Goal: Transaction & Acquisition: Purchase product/service

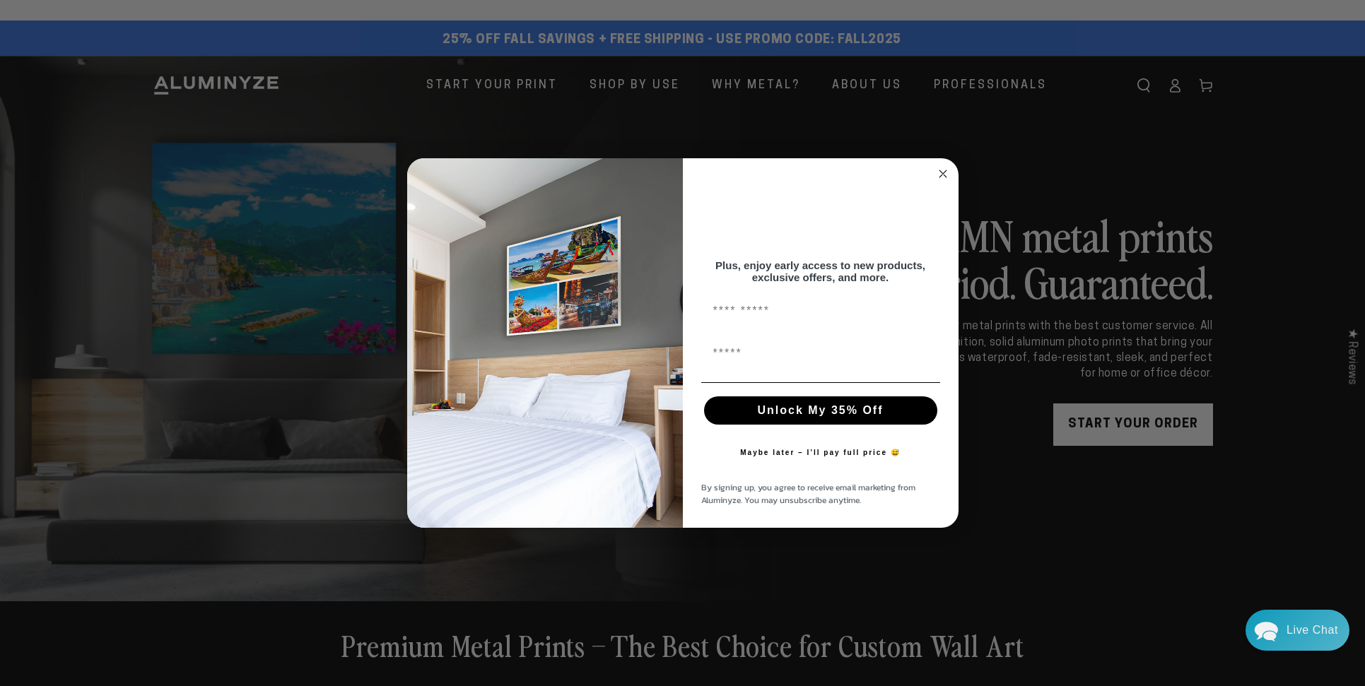
click at [946, 167] on circle "Close dialog" at bounding box center [942, 173] width 16 height 16
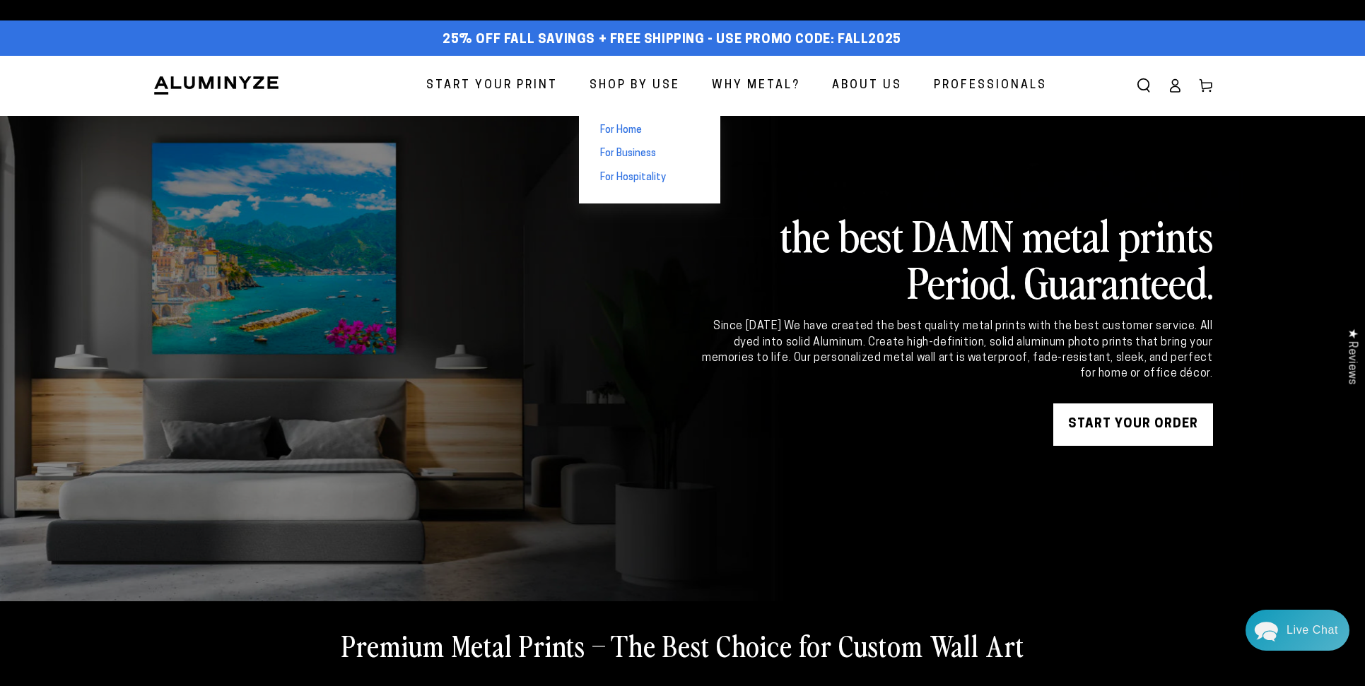
click at [635, 129] on span "For Home" at bounding box center [621, 131] width 42 height 14
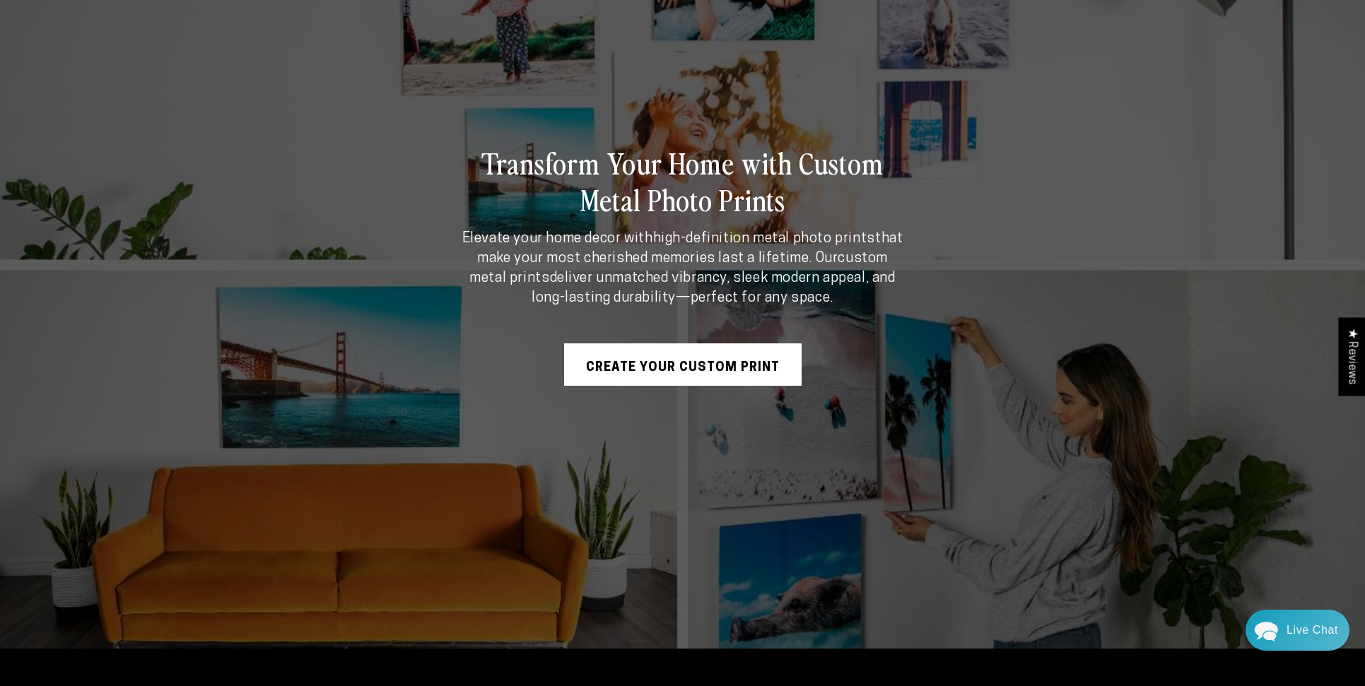
scroll to position [227, 0]
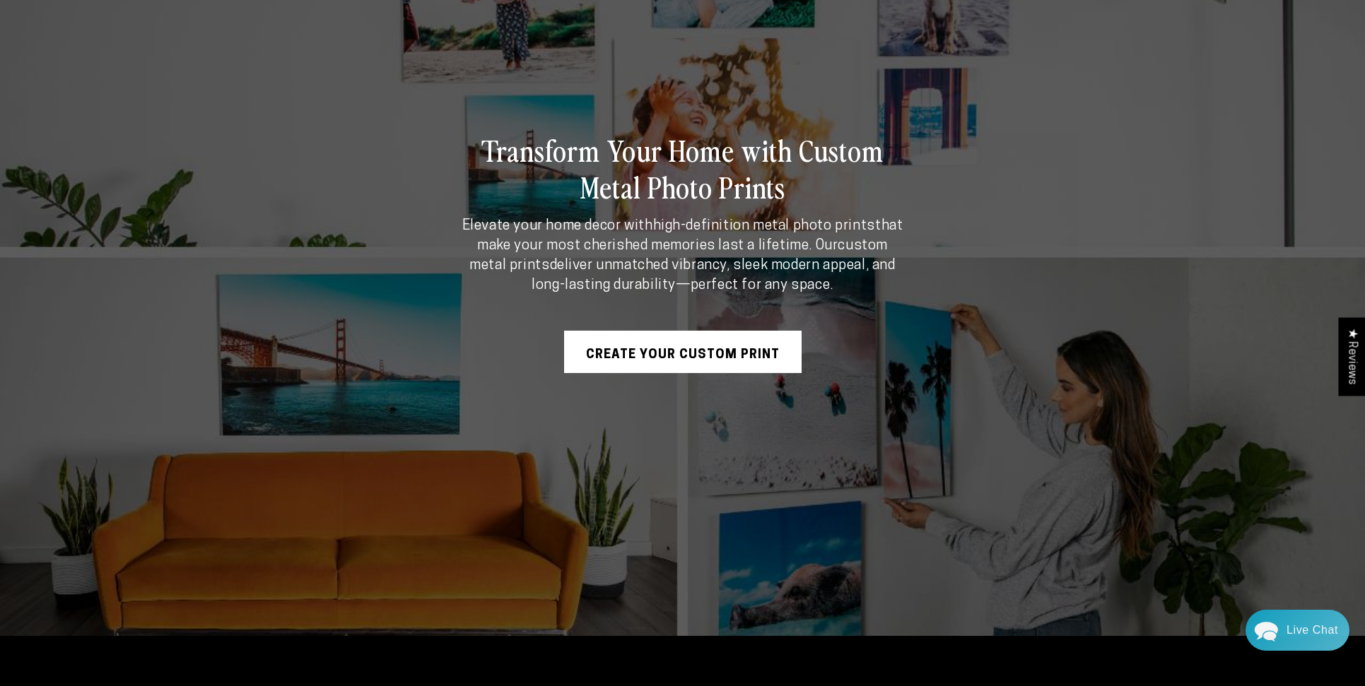
click at [669, 339] on link "Create Your Custom Print" at bounding box center [682, 352] width 237 height 42
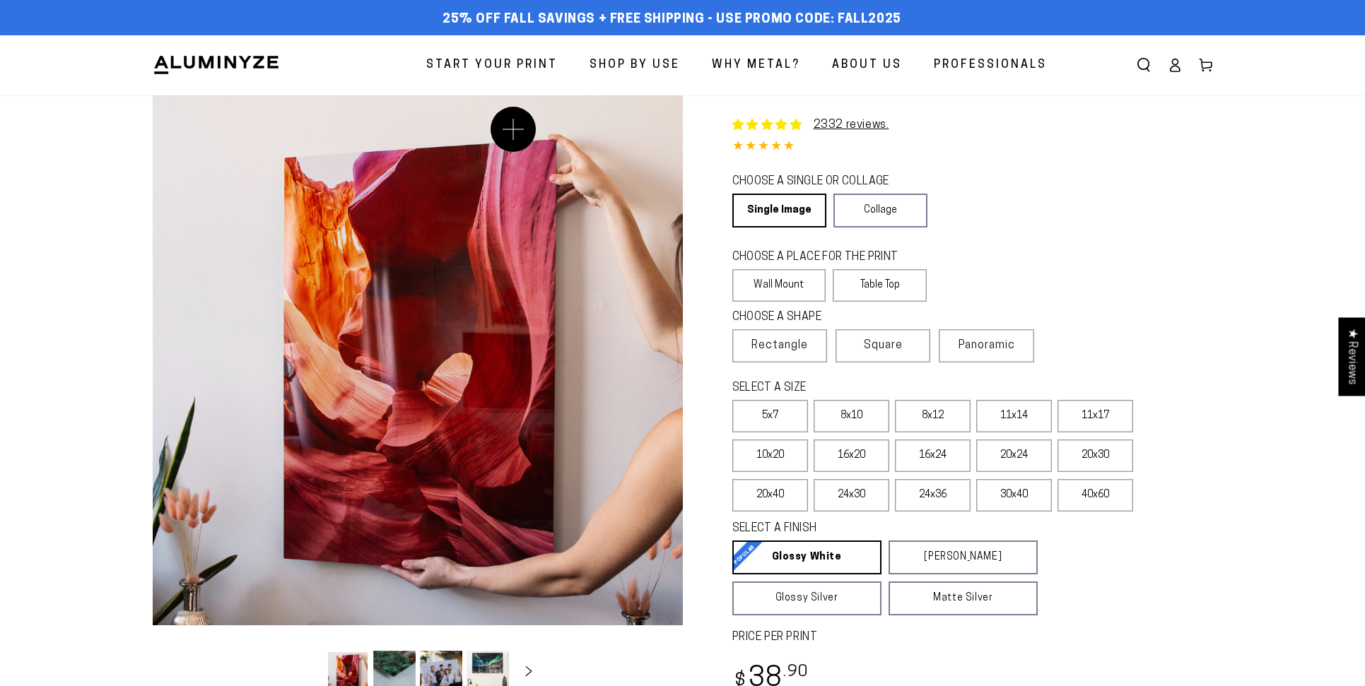
select select "**********"
click at [768, 213] on link "Single Image" at bounding box center [778, 211] width 92 height 34
click at [786, 281] on label "Wall Mount" at bounding box center [779, 285] width 94 height 33
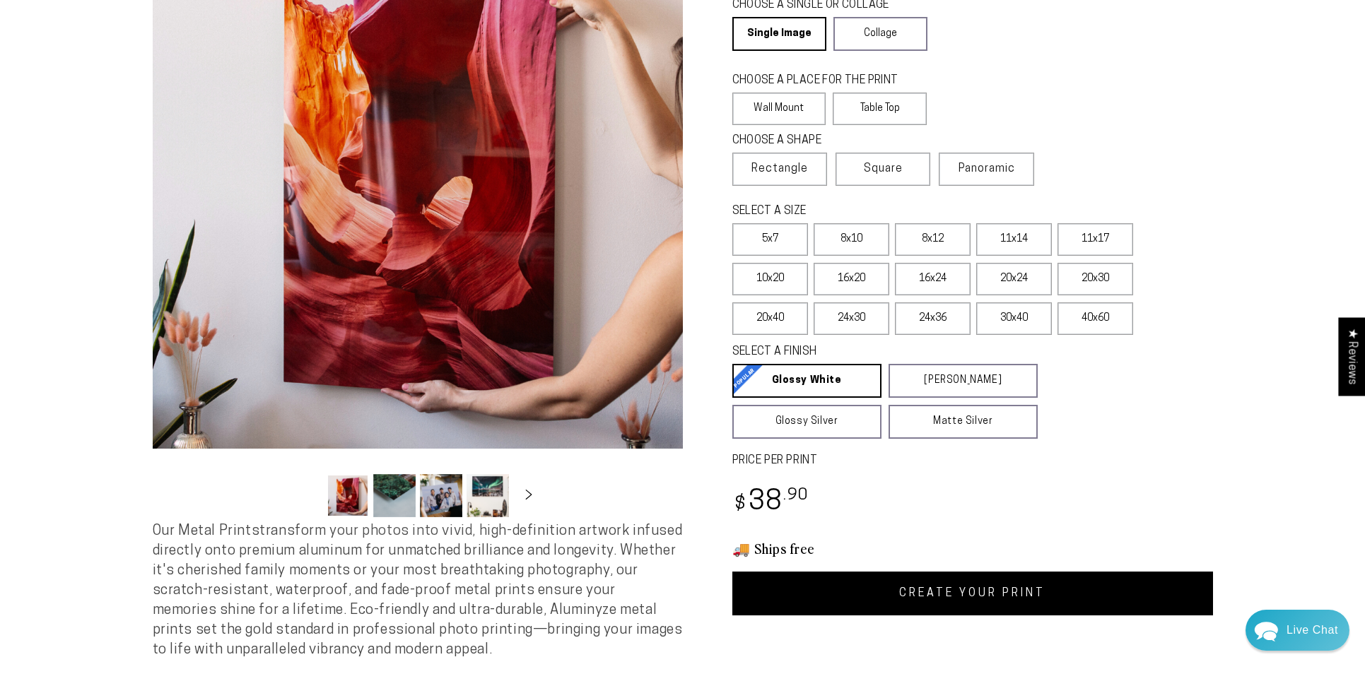
scroll to position [182, 0]
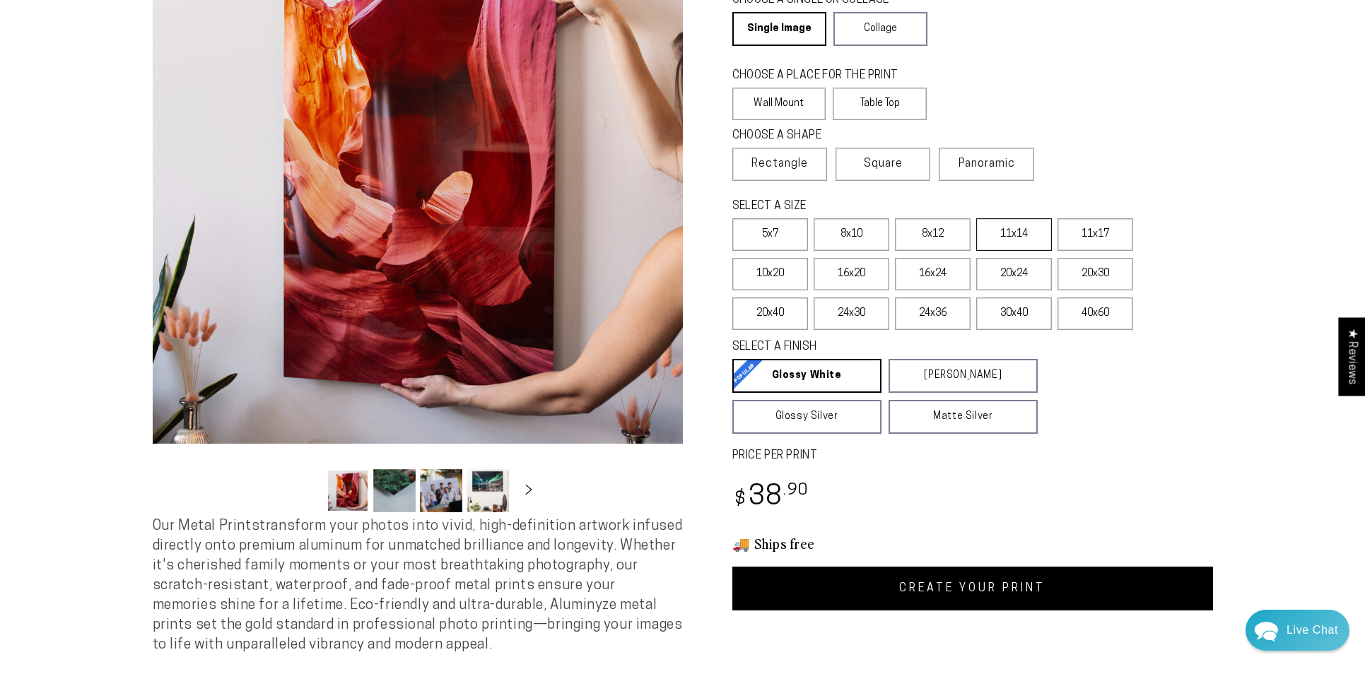
click at [1006, 242] on label "11x14" at bounding box center [1014, 234] width 76 height 33
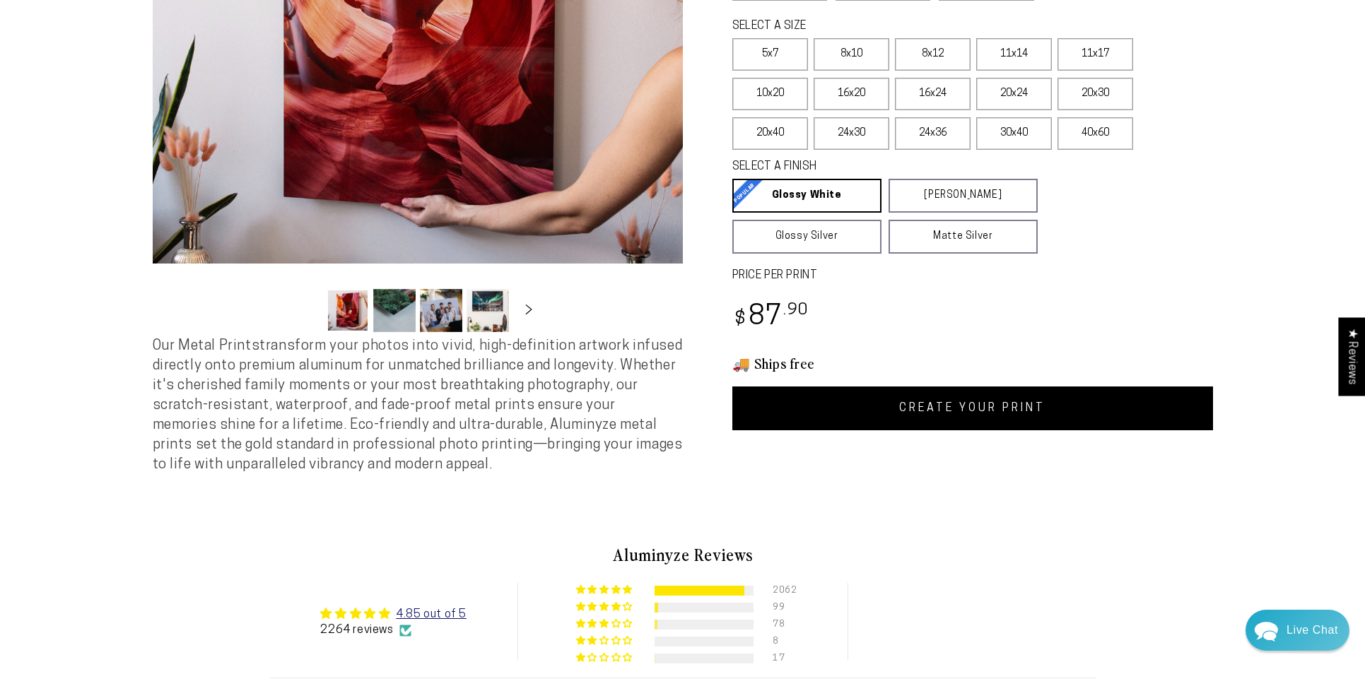
scroll to position [370, 0]
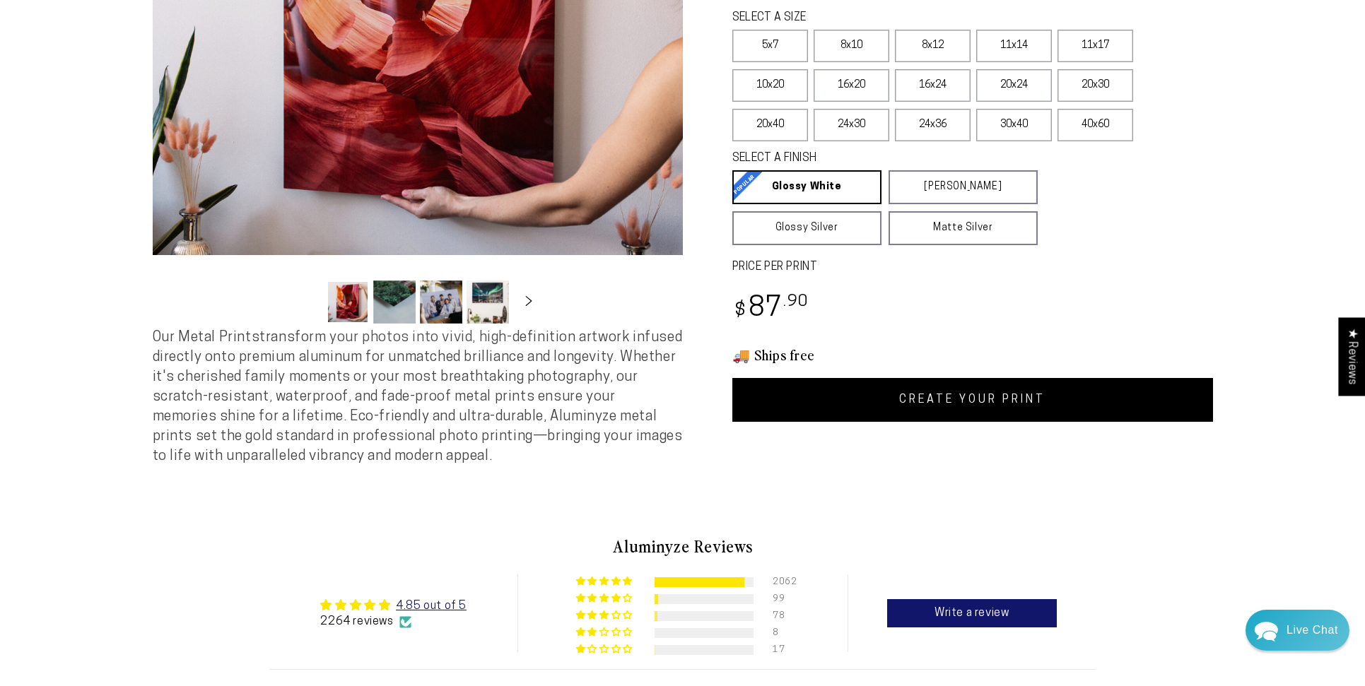
click at [999, 406] on link "CREATE YOUR PRINT" at bounding box center [972, 400] width 481 height 44
